Goal: Information Seeking & Learning: Check status

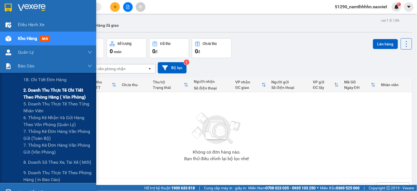
click at [35, 90] on span "2. Doanh thu thực tế chi tiết theo phòng hàng ( văn phòng)" at bounding box center [57, 94] width 69 height 14
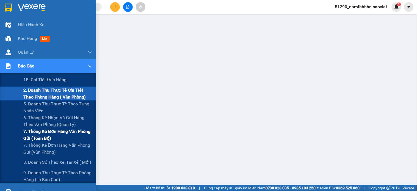
click at [34, 139] on span "7. Thống kê đơn hàng văn phòng gửi (toàn bộ)" at bounding box center [57, 135] width 69 height 14
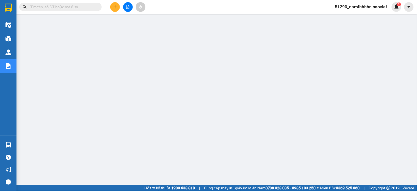
click at [61, 7] on input "text" at bounding box center [62, 7] width 65 height 6
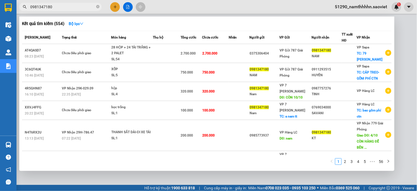
type input "0981347180"
click at [108, 23] on div "Kết quả tìm kiếm ( 554 ) Bộ lọc" at bounding box center [207, 23] width 370 height 9
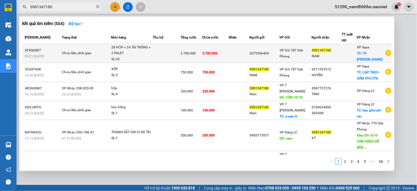
click at [142, 50] on div "28 HỘP + 24 TẢI TRẮNG + 2 PALET" at bounding box center [131, 51] width 41 height 12
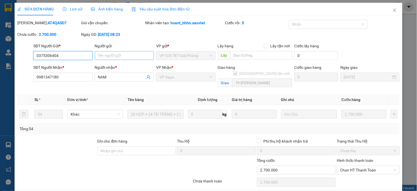
type input "0375306404"
type input "0981347180"
type input "NAM"
checkbox input "true"
type input "79 THẠCH SƠN"
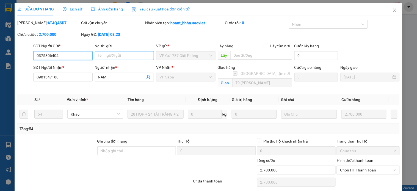
type input "0"
type input "2.700.000"
click at [394, 5] on span "Close" at bounding box center [394, 10] width 15 height 15
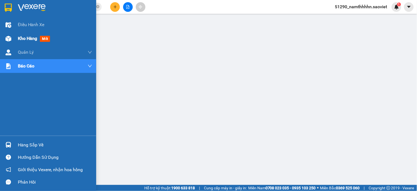
click at [12, 36] on div at bounding box center [9, 39] width 10 height 10
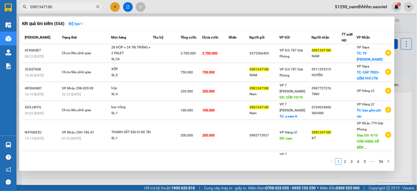
click at [58, 7] on input "0981347180" at bounding box center [62, 7] width 65 height 6
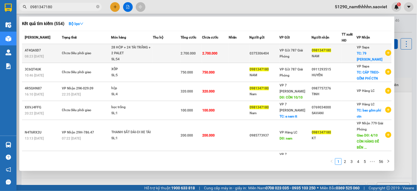
click at [124, 45] on div "28 HỘP + 24 TẢI TRẮNG + 2 PALET" at bounding box center [131, 51] width 41 height 12
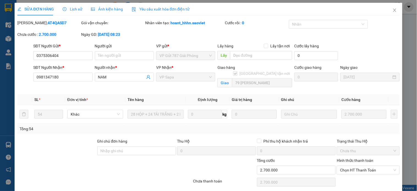
type input "0375306404"
type input "0981347180"
type input "NAM"
checkbox input "true"
type input "79 THẠCH SƠN"
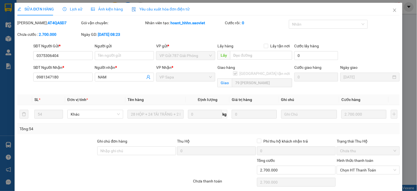
type input "0"
type input "2.700.000"
click at [394, 12] on span "Close" at bounding box center [394, 10] width 15 height 15
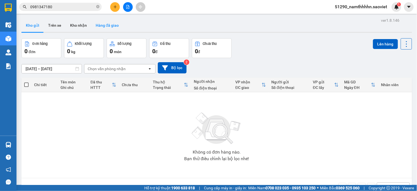
click at [105, 25] on button "Hàng đã giao" at bounding box center [107, 25] width 32 height 13
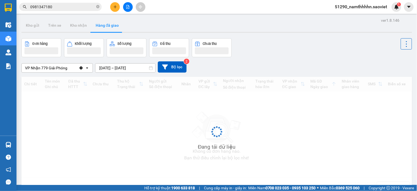
click at [116, 68] on input "09/10/2025 – 11/10/2025" at bounding box center [125, 68] width 60 height 9
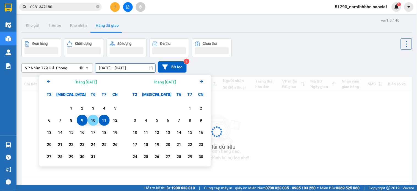
click at [95, 120] on div "10" at bounding box center [93, 120] width 8 height 7
type input "10/10/2025 – 10/10/2025"
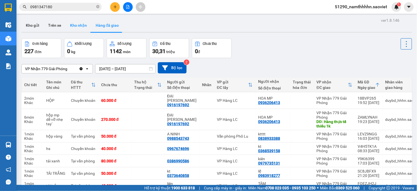
click at [72, 27] on button "Kho nhận" at bounding box center [79, 25] width 26 height 13
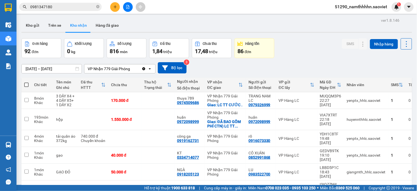
click at [45, 71] on input "09/10/2025 – 11/10/2025" at bounding box center [52, 68] width 60 height 9
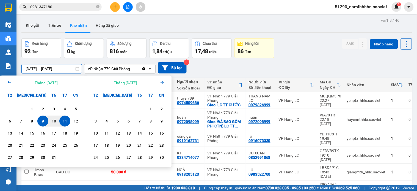
click at [10, 83] on icon "Arrow Left" at bounding box center [9, 82] width 7 height 7
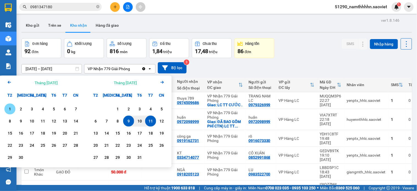
click at [13, 111] on div "1" at bounding box center [10, 109] width 8 height 7
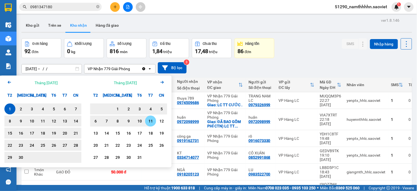
click at [152, 120] on div "11" at bounding box center [151, 121] width 8 height 7
type input "01/09/2025 – 11/10/2025"
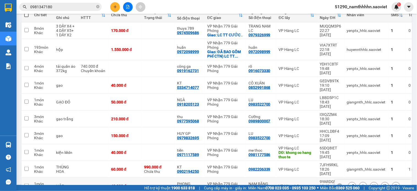
scroll to position [73, 0]
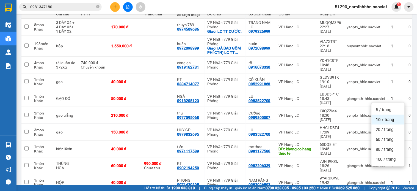
drag, startPoint x: 388, startPoint y: 164, endPoint x: 385, endPoint y: 161, distance: 4.1
click at [386, 163] on ul "5 / trang 10 / trang 20 / trang 50 / trang 80 / trang 100 / trang" at bounding box center [388, 135] width 33 height 64
click at [384, 160] on span "100 / trang" at bounding box center [386, 159] width 20 height 6
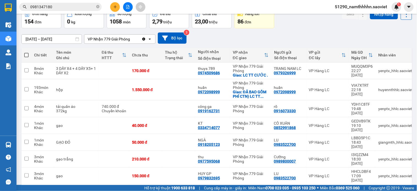
scroll to position [0, 0]
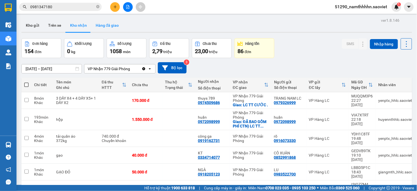
click at [103, 24] on button "Hàng đã giao" at bounding box center [107, 25] width 32 height 13
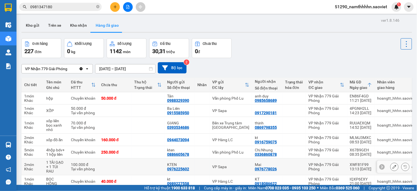
scroll to position [69, 0]
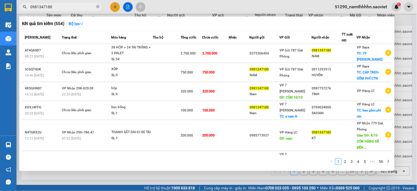
click at [51, 9] on input "0981347180" at bounding box center [62, 7] width 65 height 6
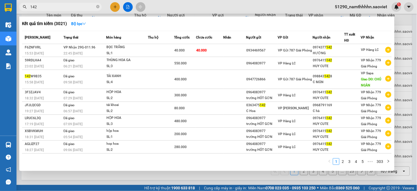
type input "142"
